Goal: Task Accomplishment & Management: Manage account settings

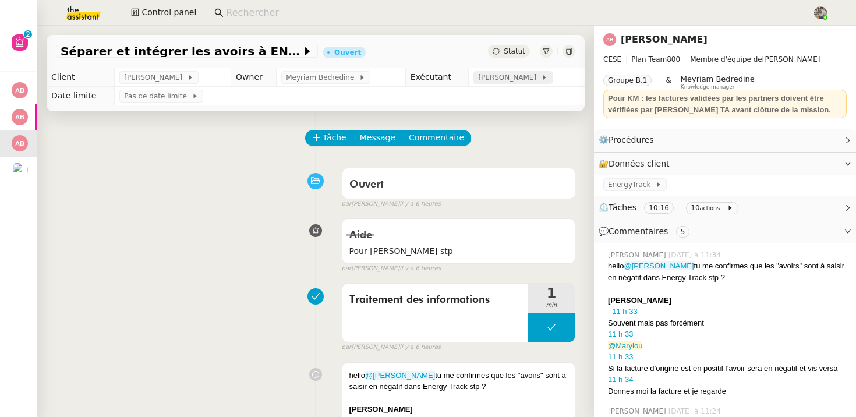
click at [487, 77] on span "Charles Guillot" at bounding box center [509, 78] width 62 height 12
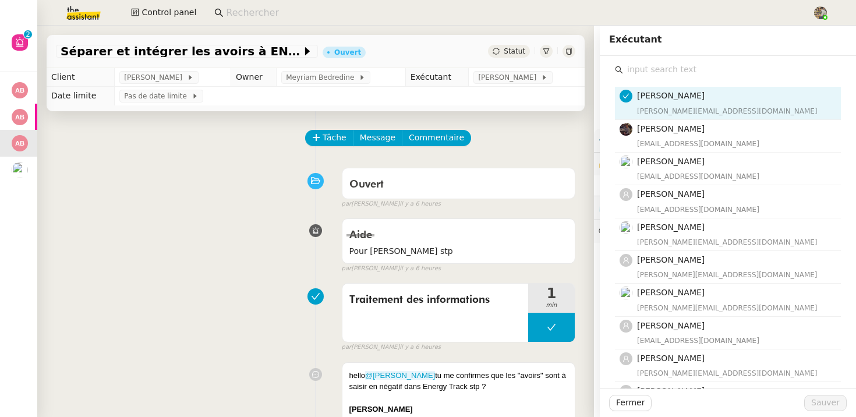
click at [673, 72] on input "text" at bounding box center [732, 70] width 218 height 16
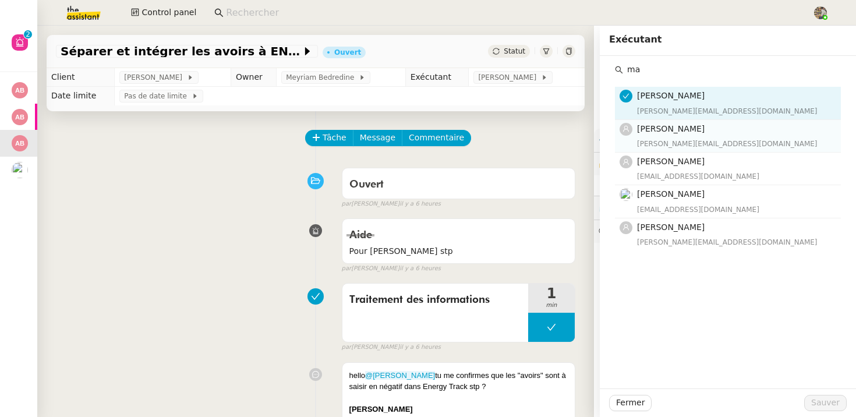
type input "ma"
click at [662, 130] on span "Marylou Deybach" at bounding box center [671, 128] width 68 height 9
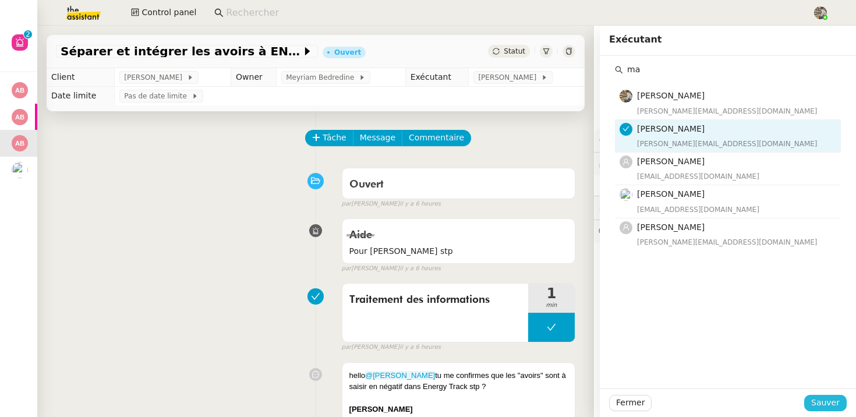
click at [826, 404] on span "Sauver" at bounding box center [825, 402] width 29 height 13
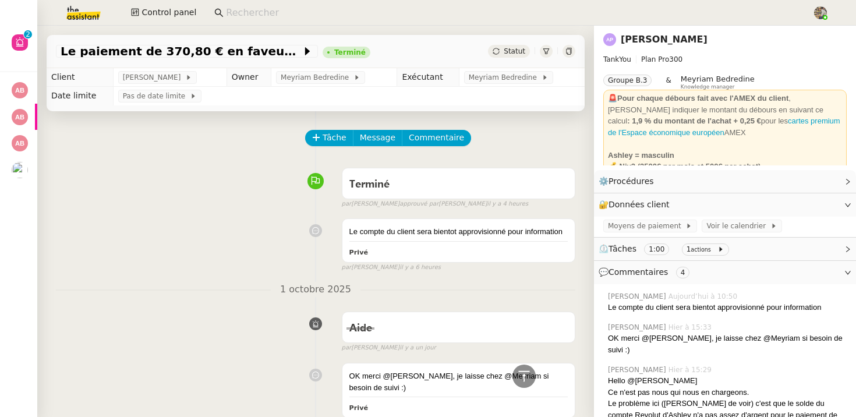
scroll to position [395, 0]
